Goal: Task Accomplishment & Management: Use online tool/utility

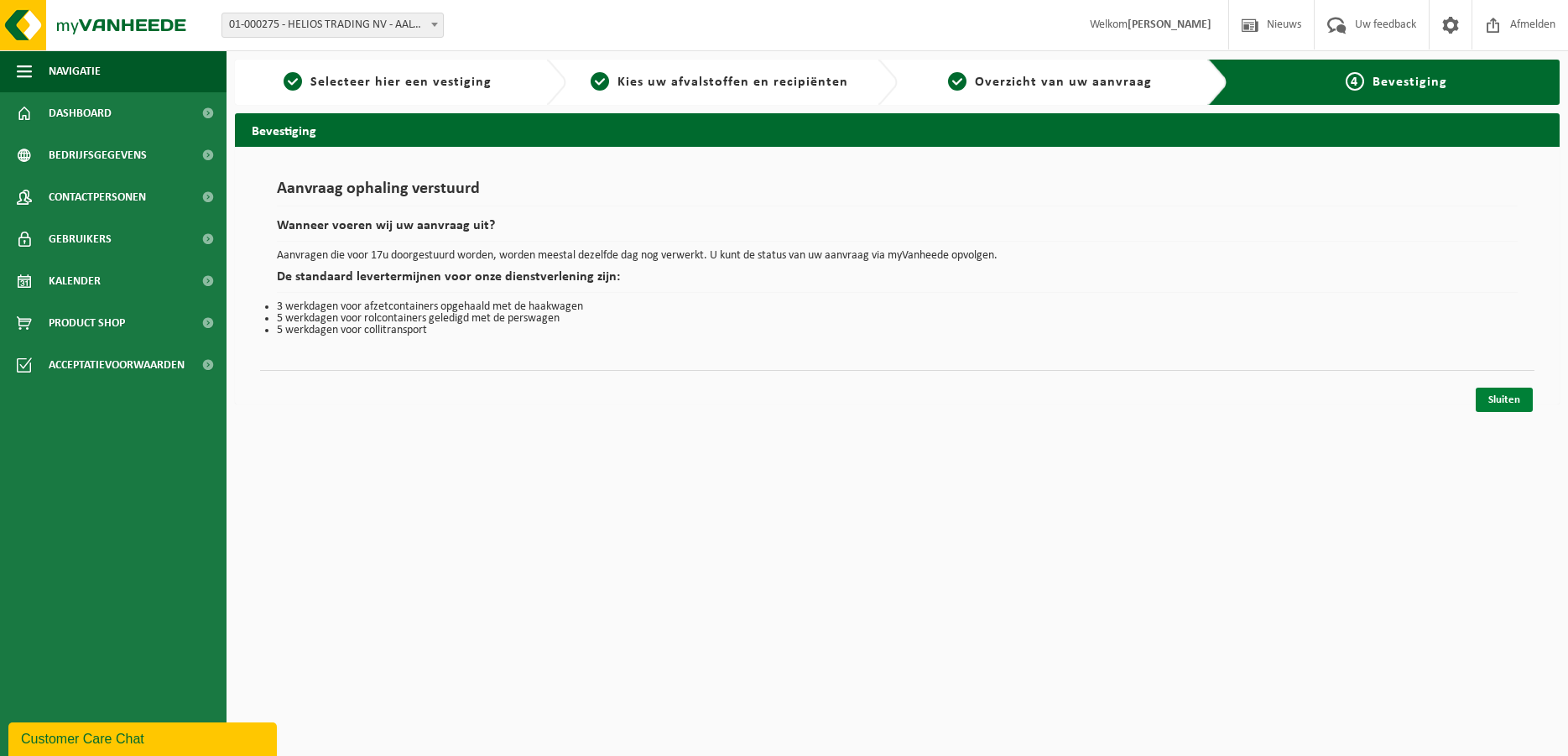
click at [1493, 399] on link "Sluiten" at bounding box center [1504, 399] width 57 height 24
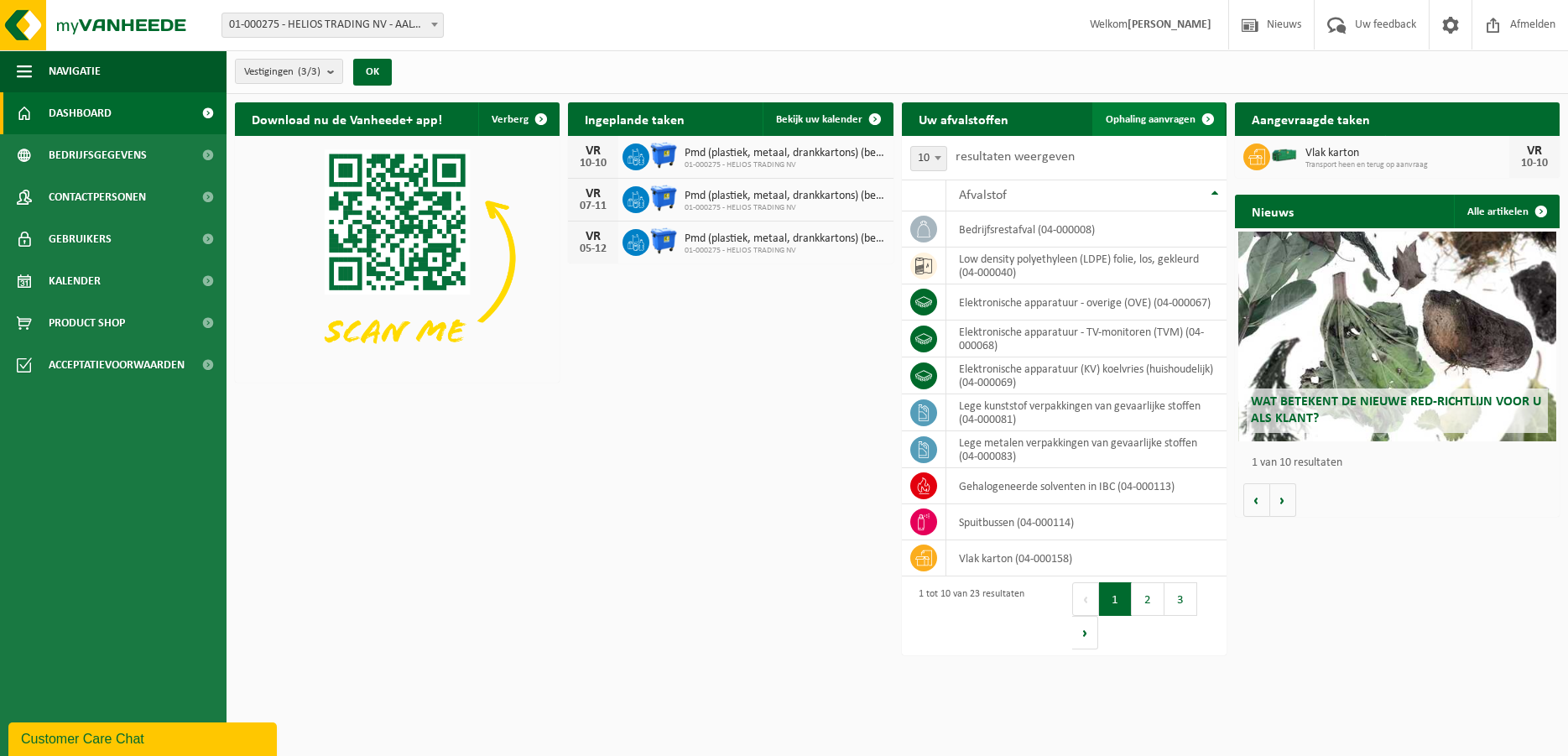
click at [1147, 121] on span "Ophaling aanvragen" at bounding box center [1150, 119] width 90 height 11
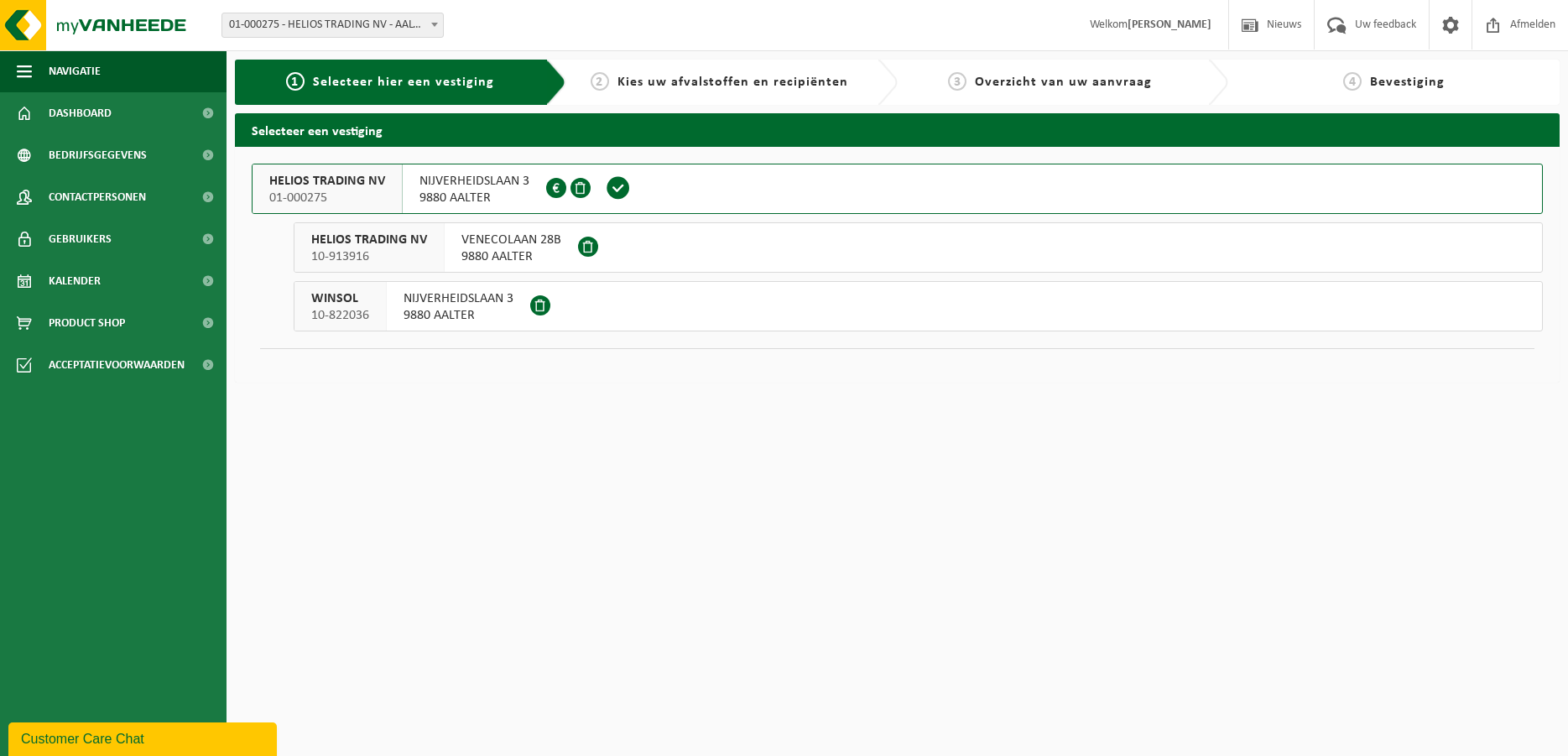
click at [462, 194] on span "9880 AALTER" at bounding box center [475, 198] width 110 height 17
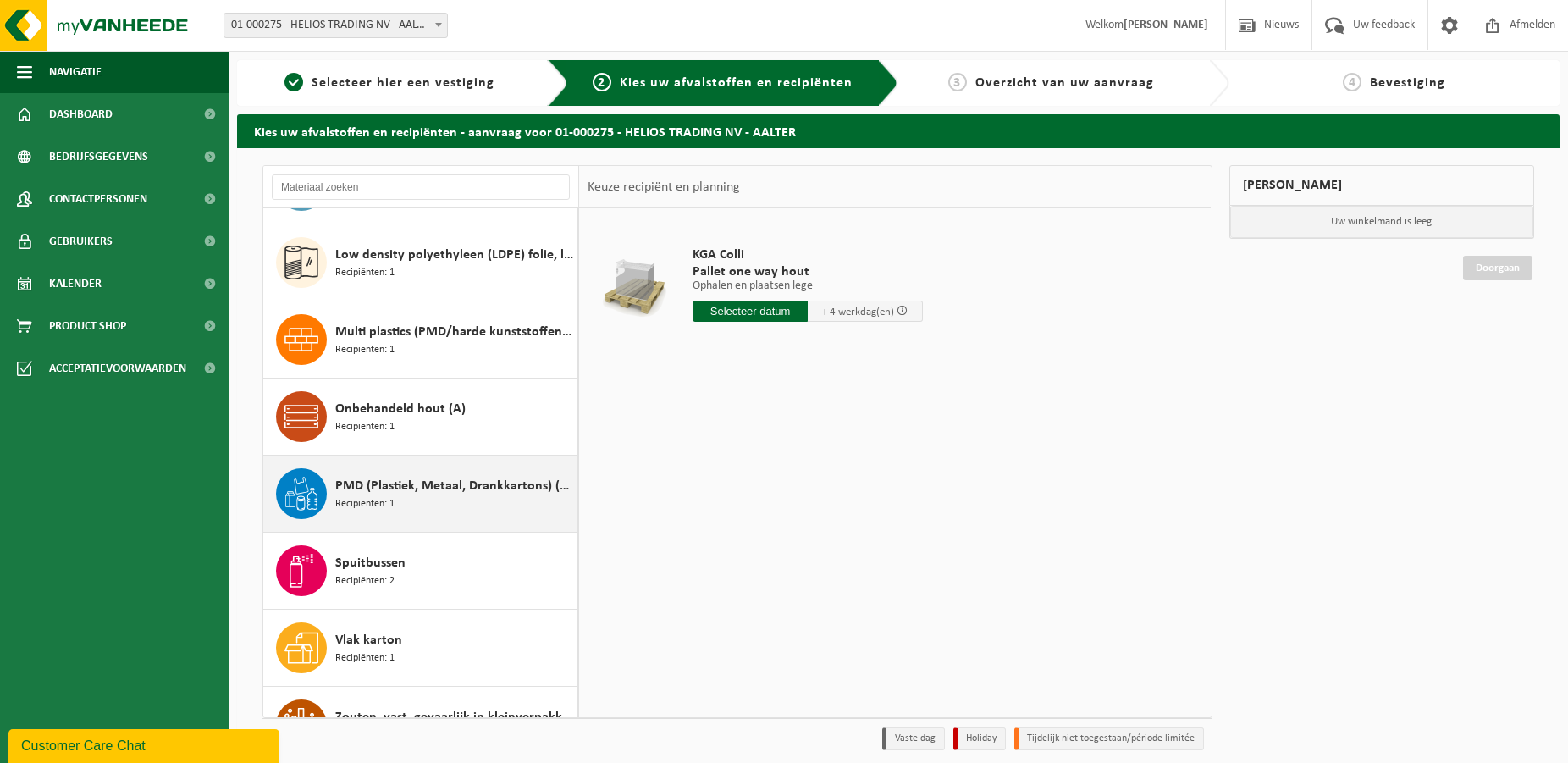
scroll to position [811, 0]
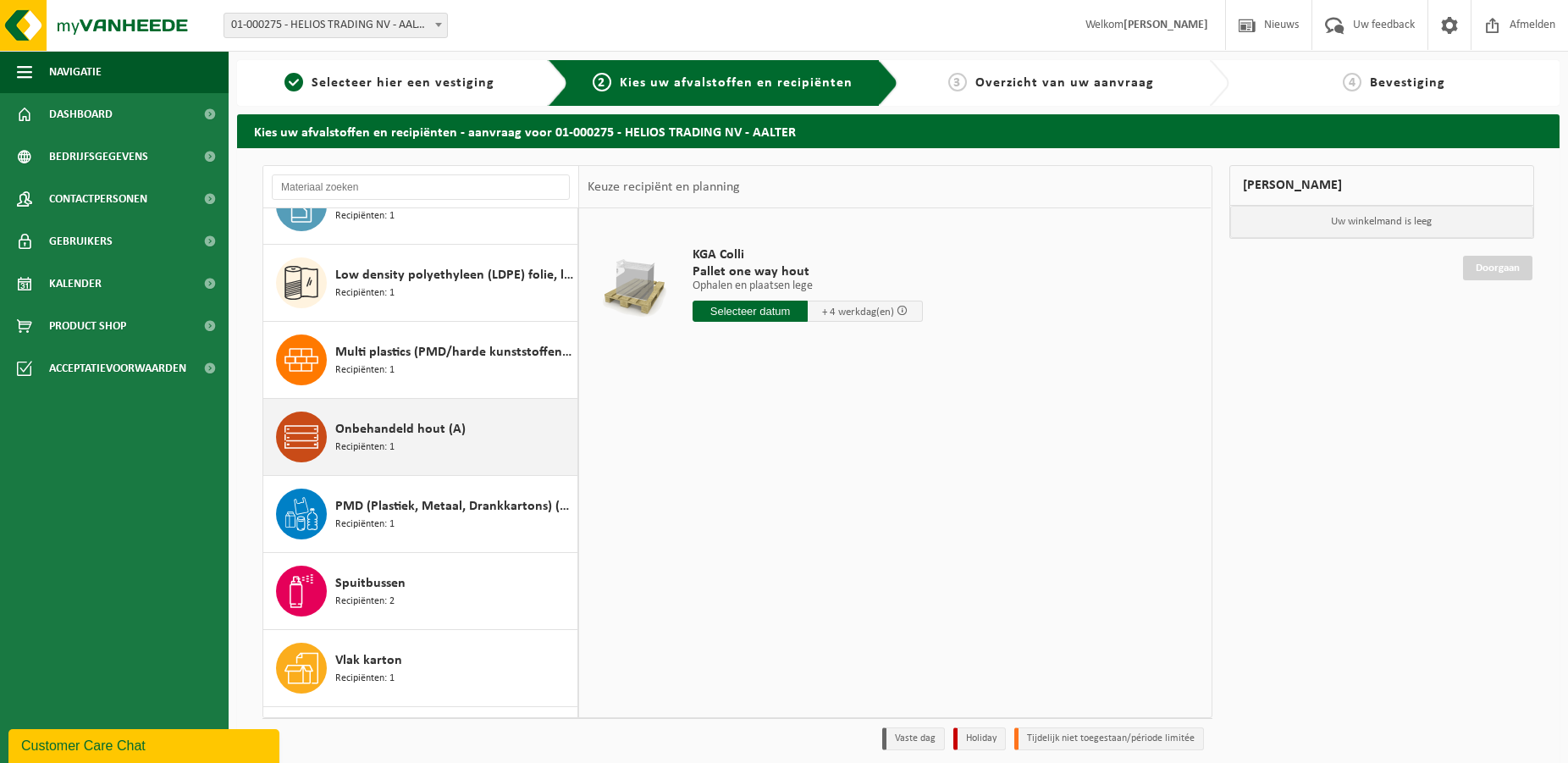
click at [377, 443] on span "Recipiënten: 1" at bounding box center [365, 447] width 60 height 16
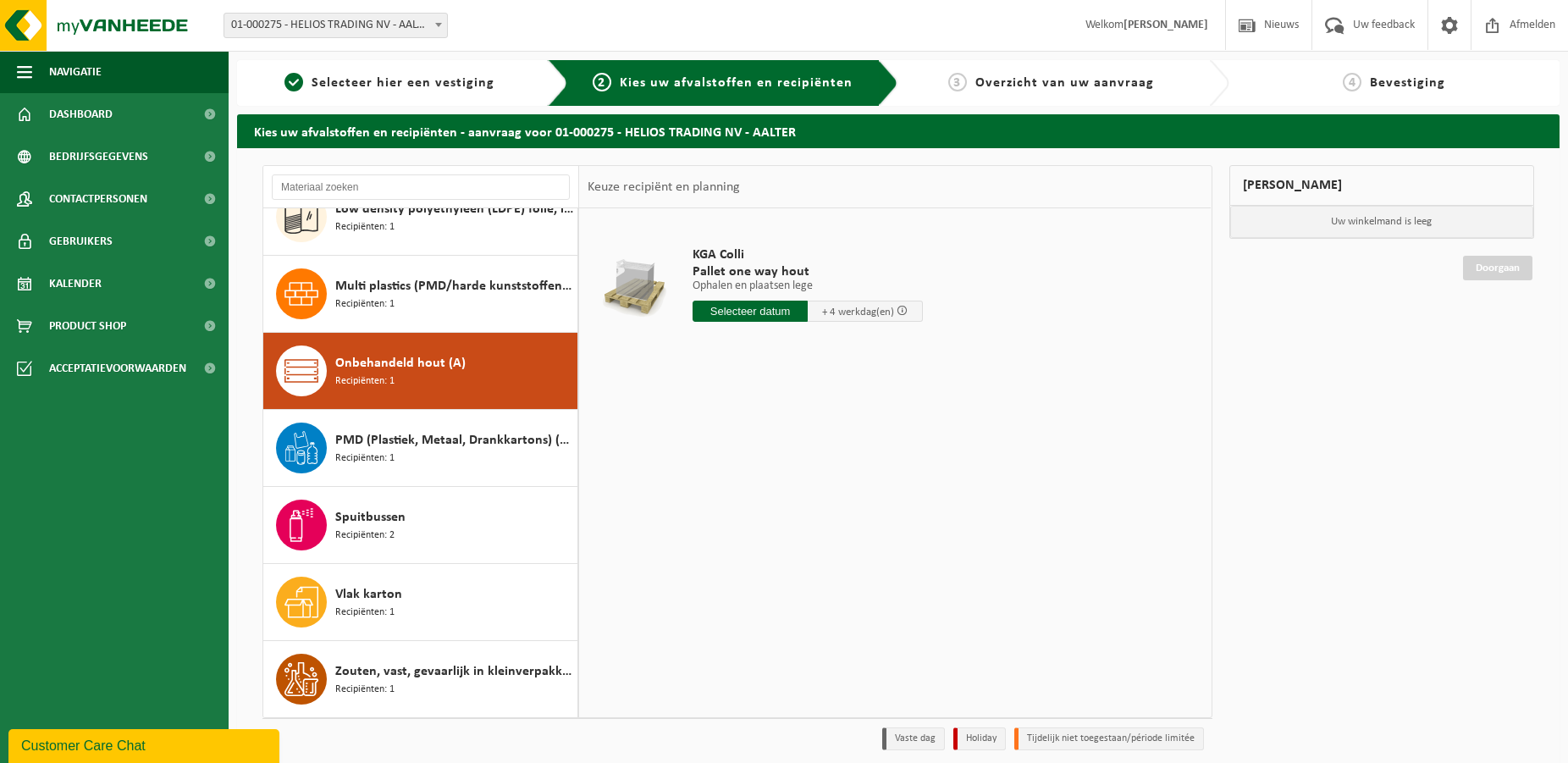
scroll to position [877, 0]
click at [737, 306] on input "text" at bounding box center [750, 311] width 115 height 21
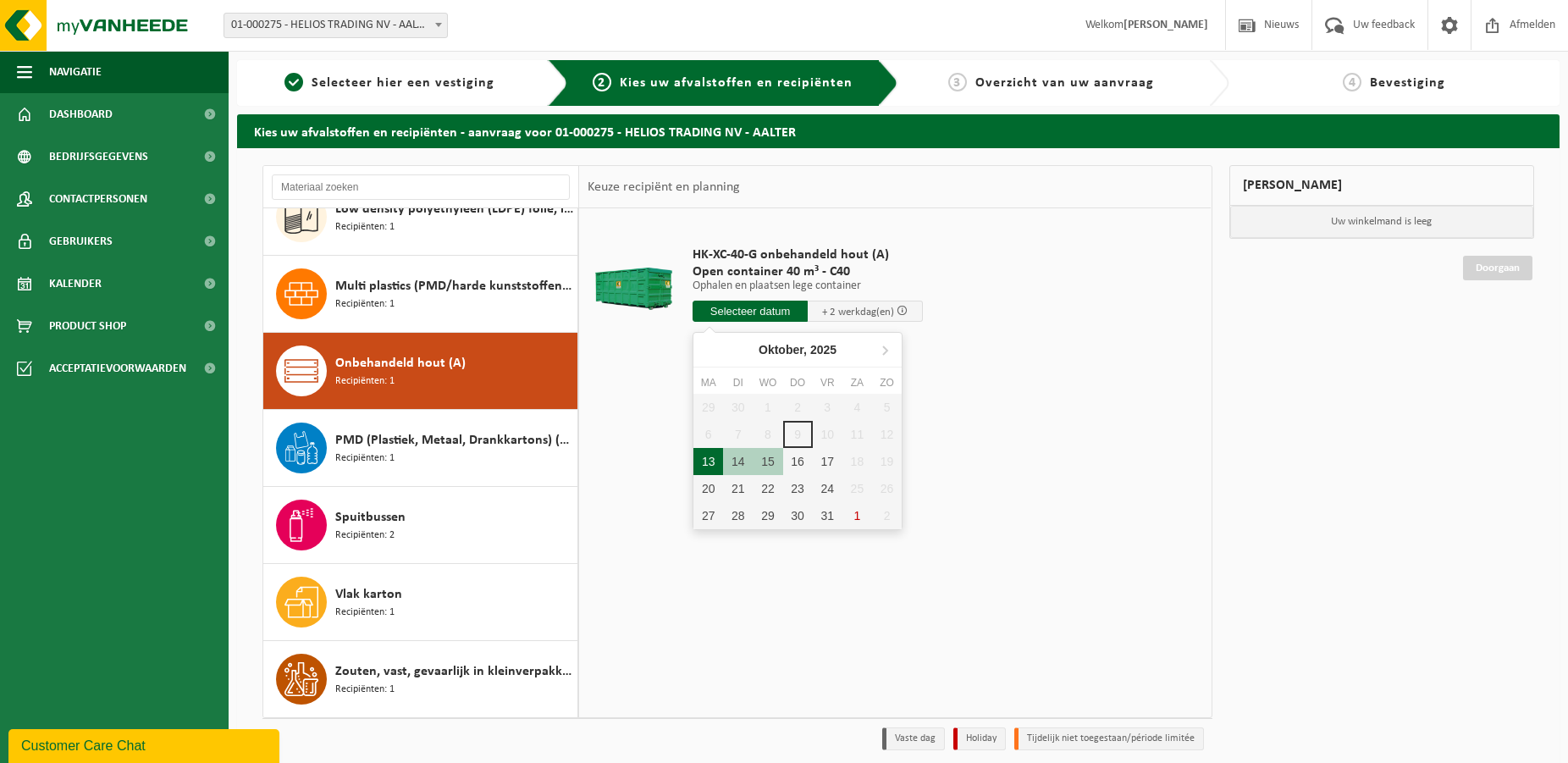
click at [708, 463] on div "13" at bounding box center [708, 461] width 29 height 27
type input "Van 2025-10-13"
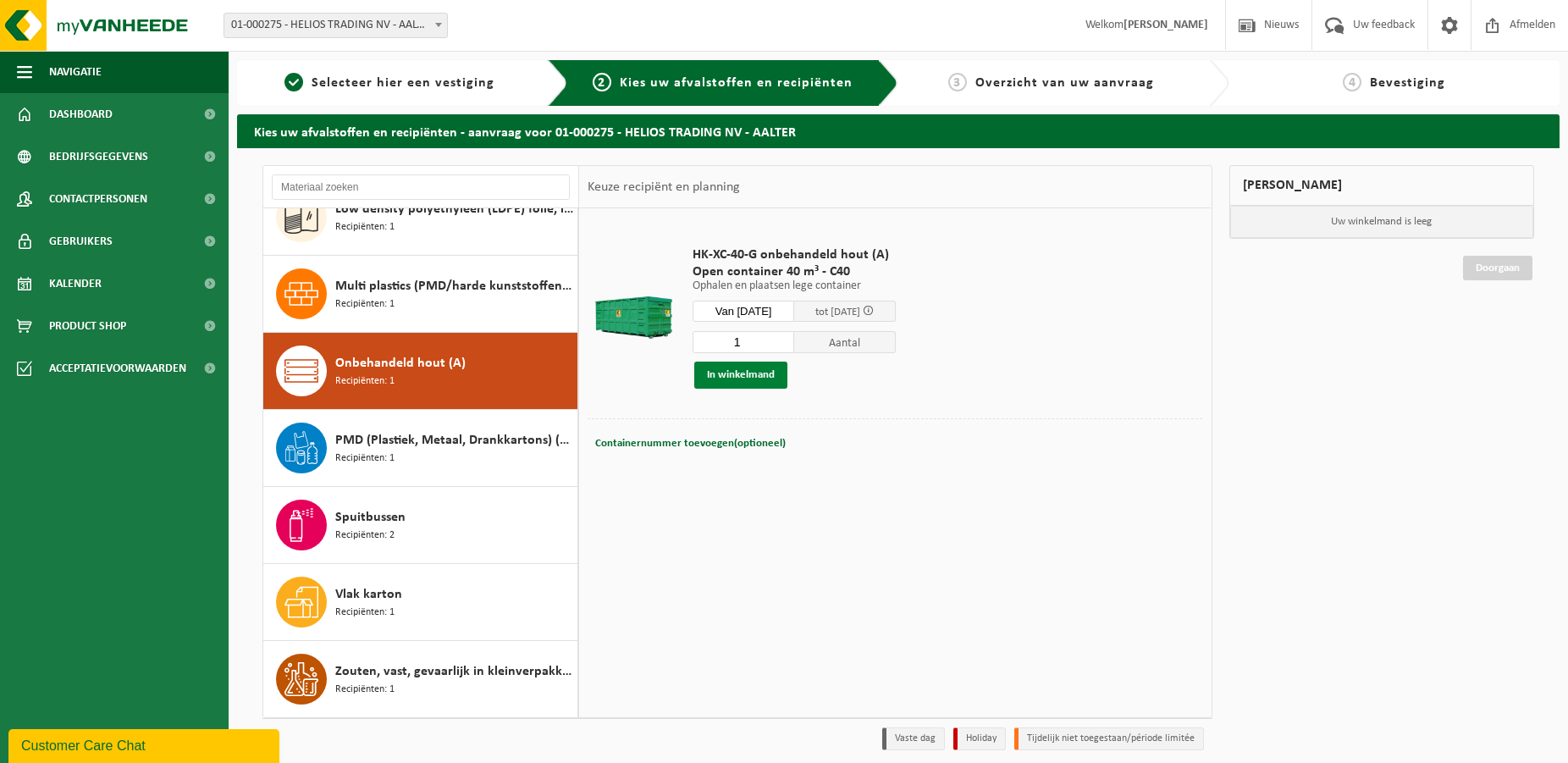
click at [737, 375] on button "In winkelmand" at bounding box center [741, 375] width 93 height 27
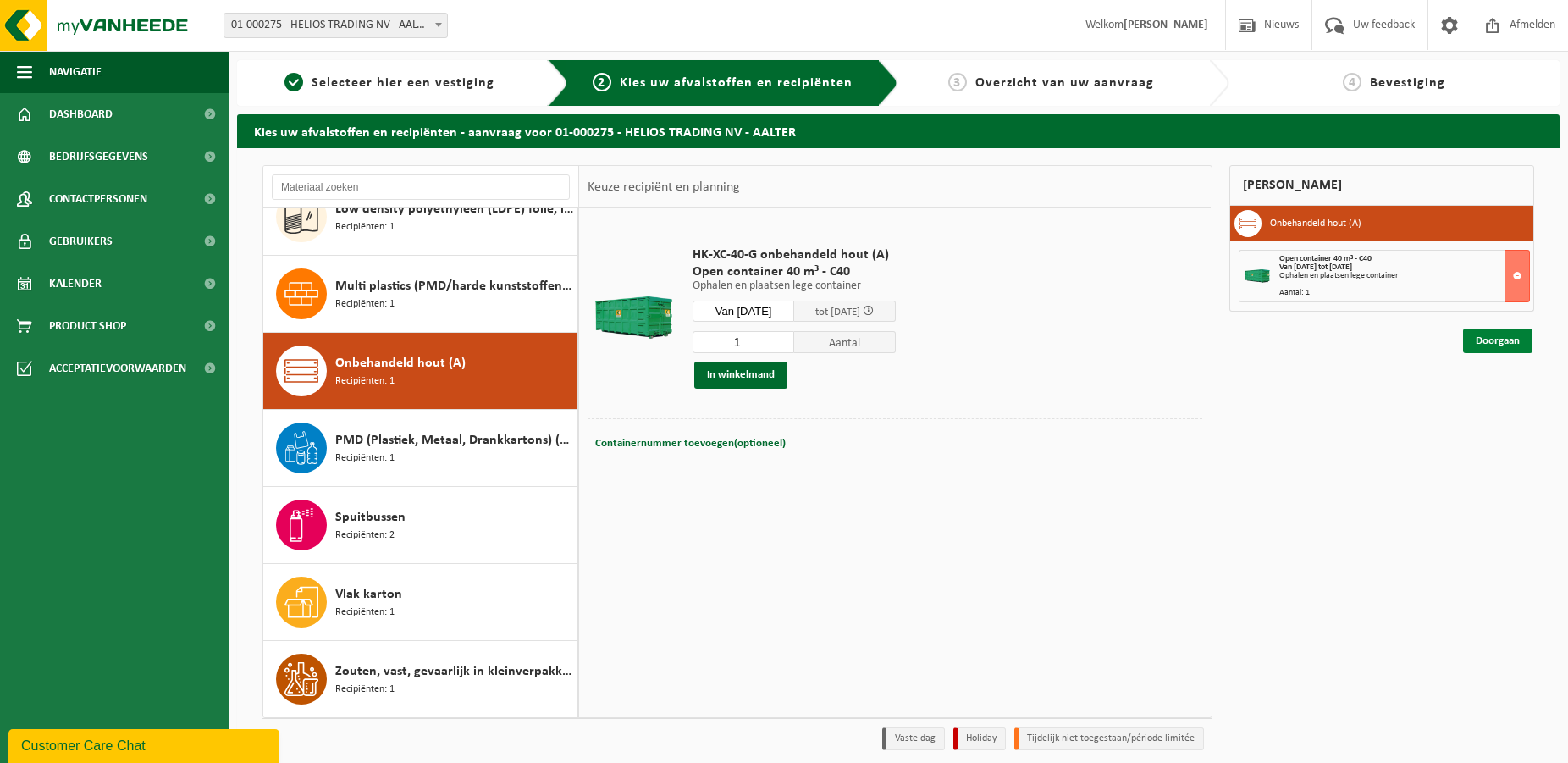
click at [1501, 343] on link "Doorgaan" at bounding box center [1498, 341] width 69 height 24
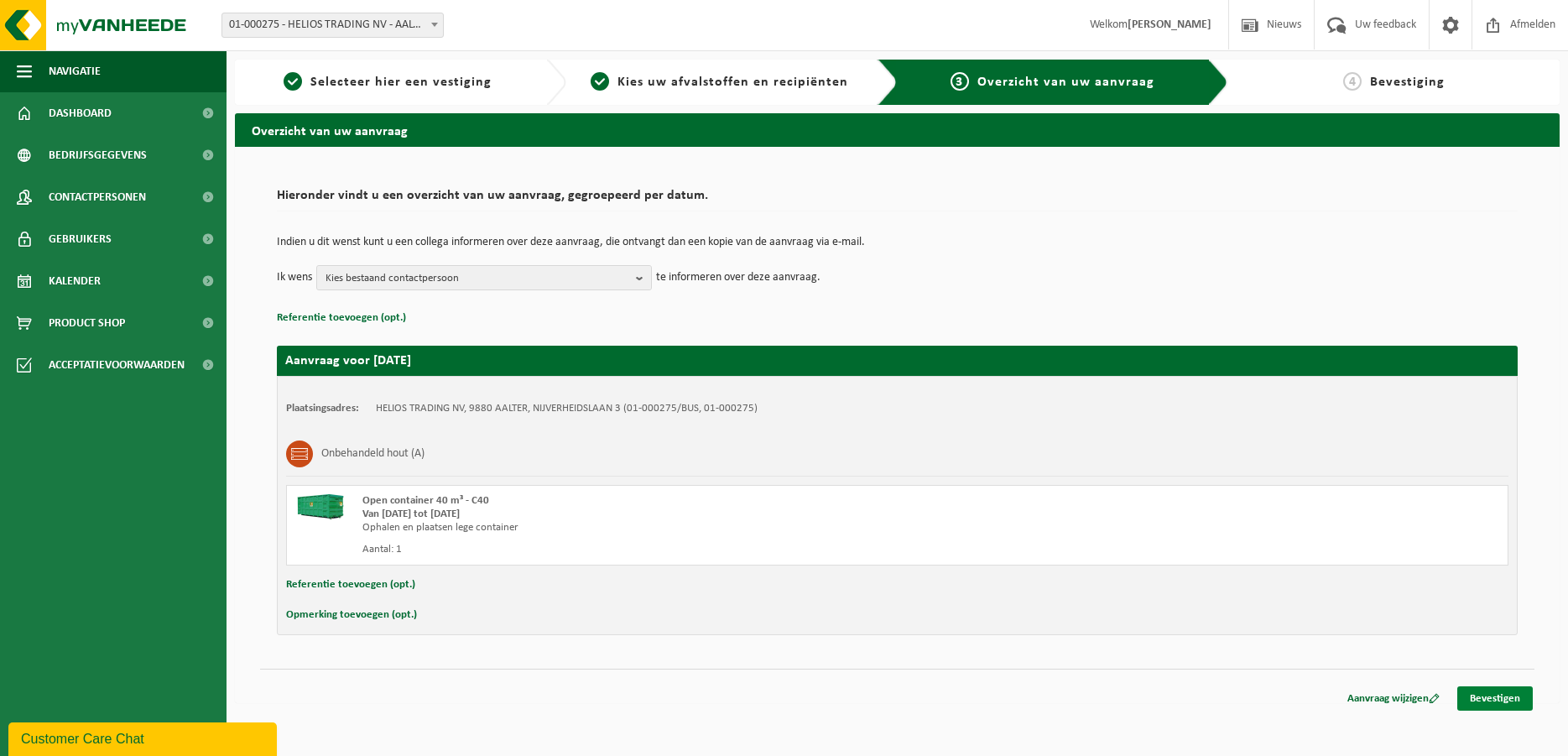
click at [1482, 699] on link "Bevestigen" at bounding box center [1495, 699] width 75 height 24
